Goal: Task Accomplishment & Management: Manage account settings

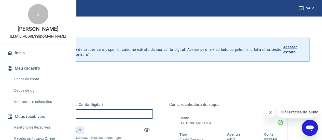
drag, startPoint x: 129, startPoint y: 113, endPoint x: 132, endPoint y: 110, distance: 4.0
click at [130, 113] on input "R$ 0,00" at bounding box center [94, 113] width 118 height 9
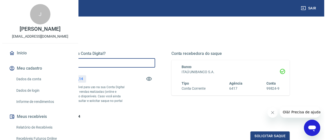
scroll to position [76, 0]
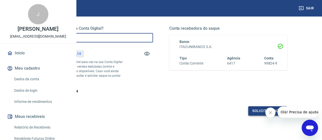
type input "R$ 1.300,00"
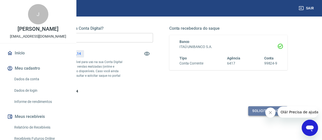
click at [263, 116] on button "Solicitar saque" at bounding box center [267, 110] width 39 height 9
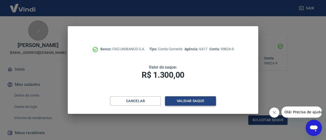
click at [177, 100] on button "Validar saque" at bounding box center [190, 100] width 51 height 9
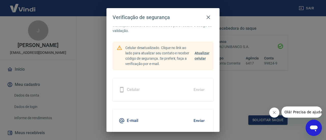
scroll to position [36, 0]
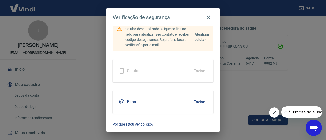
click at [132, 102] on h5 "E-mail" at bounding box center [132, 101] width 11 height 5
click at [195, 102] on button "Enviar" at bounding box center [199, 102] width 17 height 11
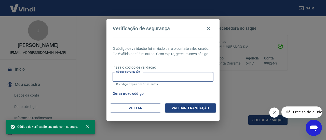
click at [149, 78] on input "Código de validação" at bounding box center [162, 76] width 101 height 9
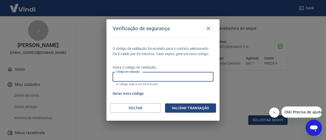
paste input "714617"
type input "714617"
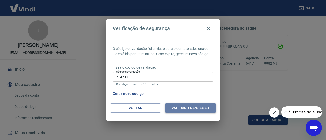
click at [180, 108] on button "Validar transação" at bounding box center [190, 108] width 51 height 9
